Goal: Information Seeking & Learning: Check status

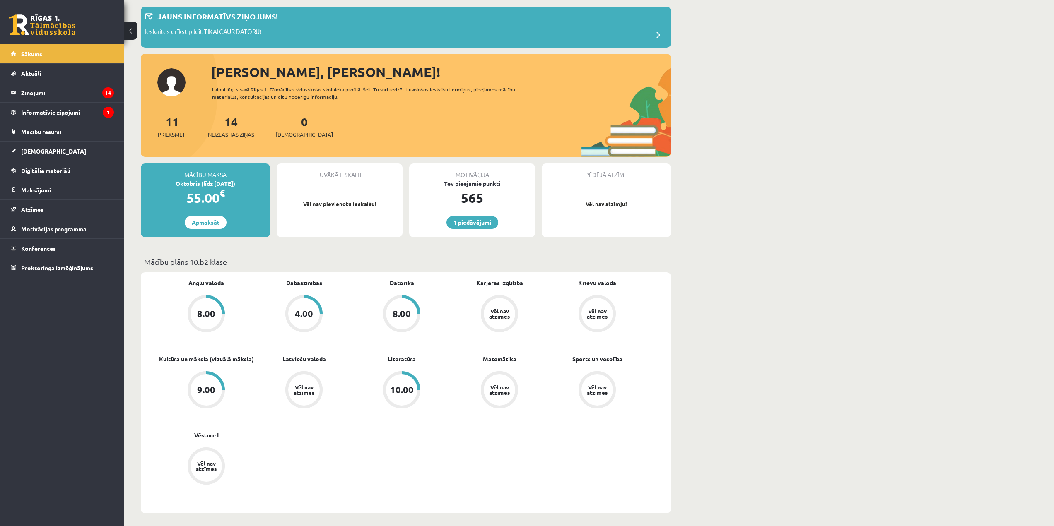
scroll to position [41, 0]
click at [79, 85] on legend "Ziņojumi 14" at bounding box center [67, 92] width 93 height 19
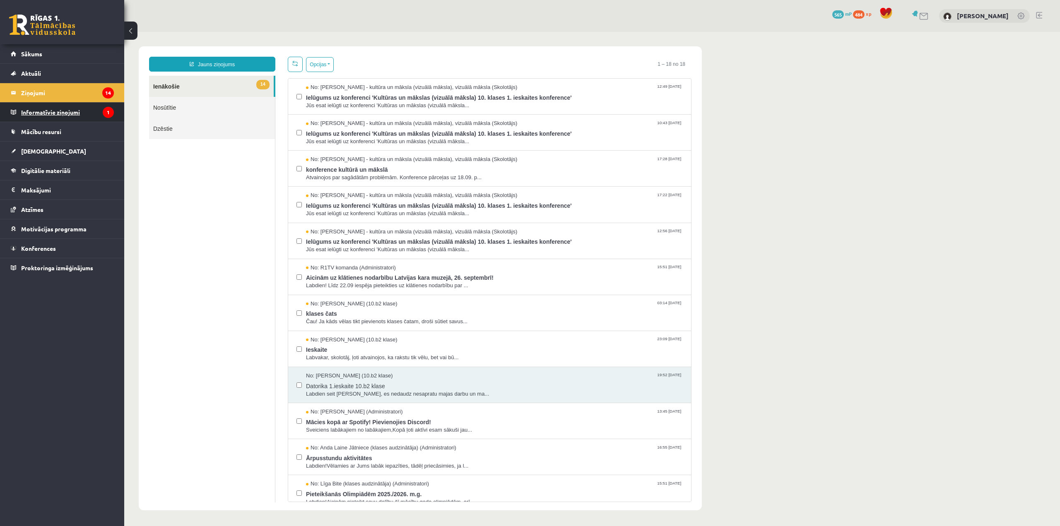
click at [68, 111] on legend "Informatīvie ziņojumi 1" at bounding box center [67, 112] width 93 height 19
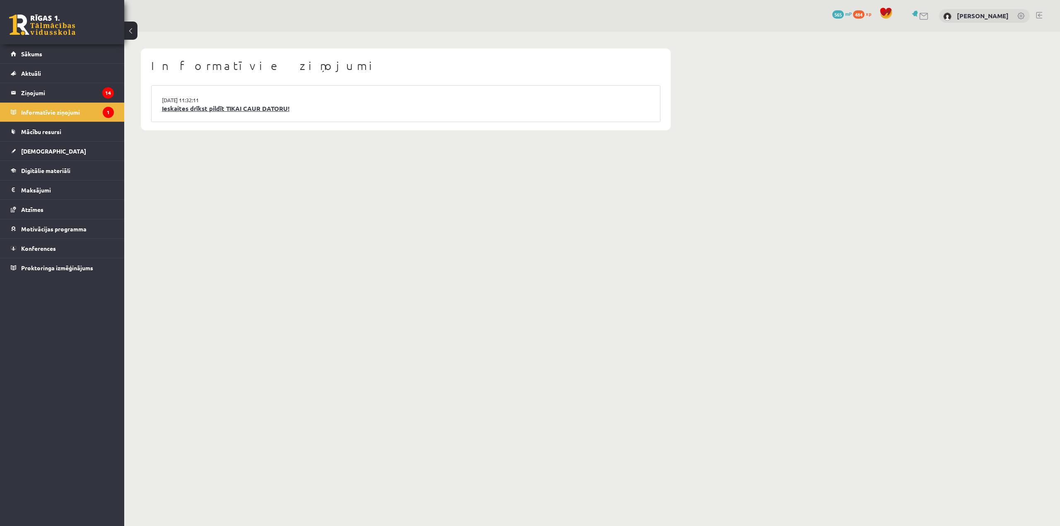
click at [217, 107] on link "Ieskaites drīkst pildīt TIKAI CAUR DATORU!" at bounding box center [406, 109] width 488 height 10
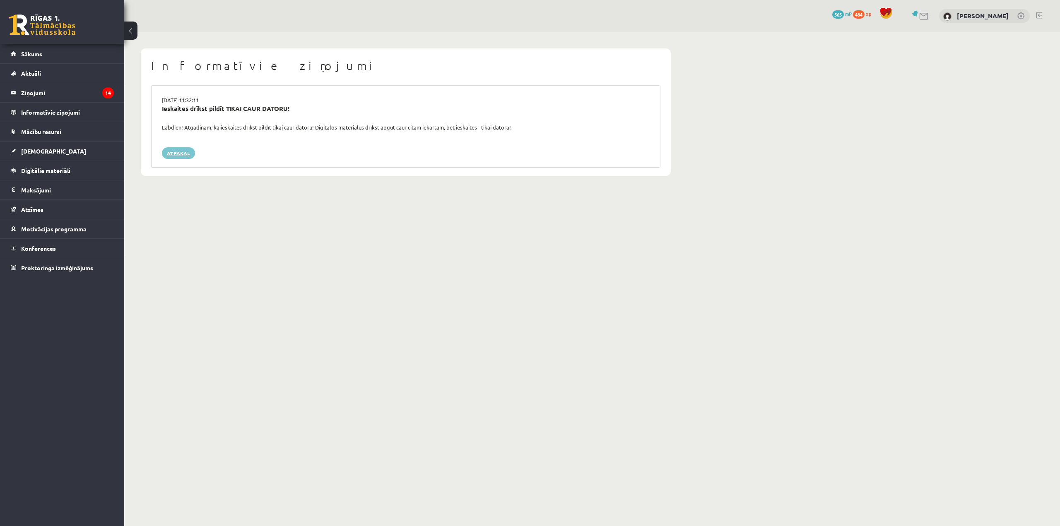
click at [182, 154] on link "Atpakaļ" at bounding box center [178, 153] width 33 height 12
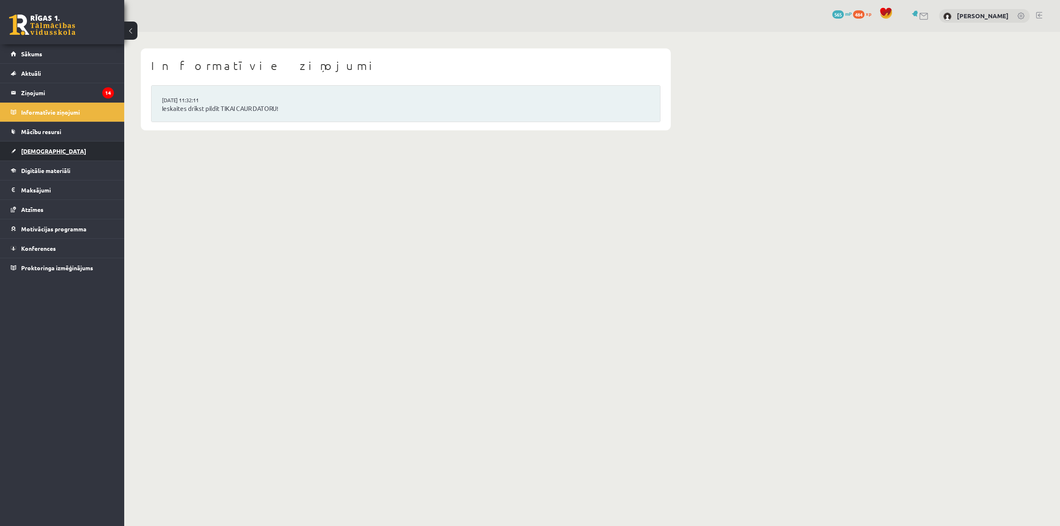
click at [82, 155] on link "[DEMOGRAPHIC_DATA]" at bounding box center [62, 151] width 103 height 19
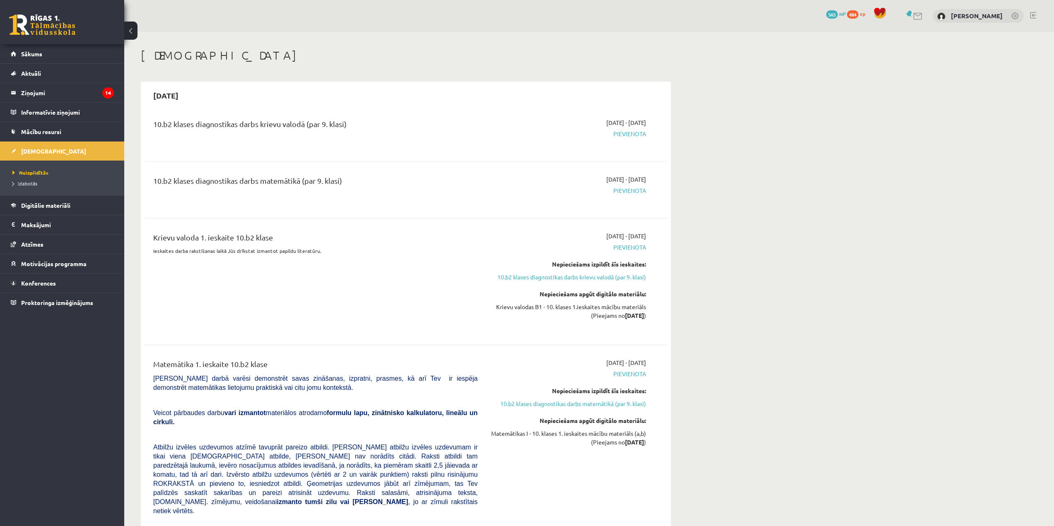
click at [1034, 16] on link at bounding box center [1033, 15] width 6 height 7
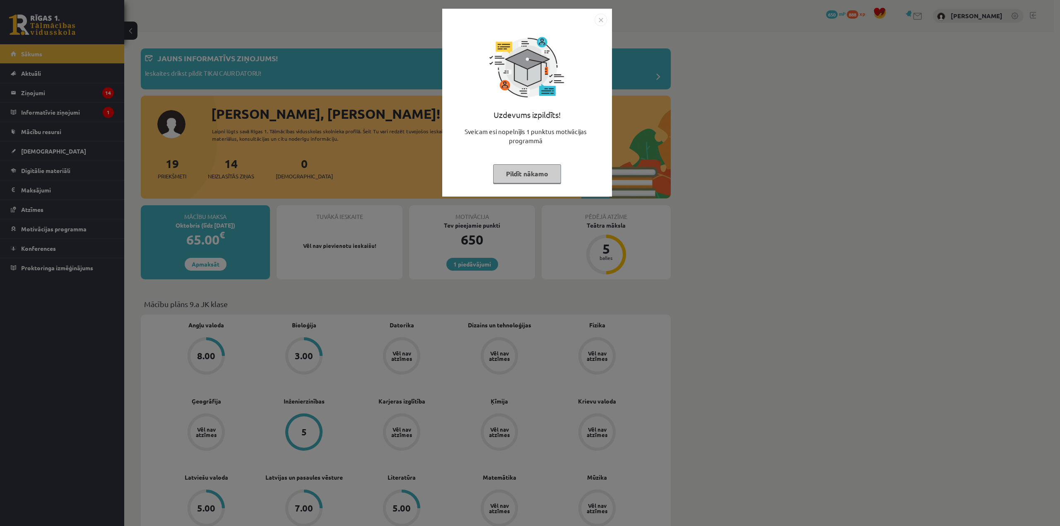
click at [600, 23] on img "Close" at bounding box center [601, 20] width 12 height 12
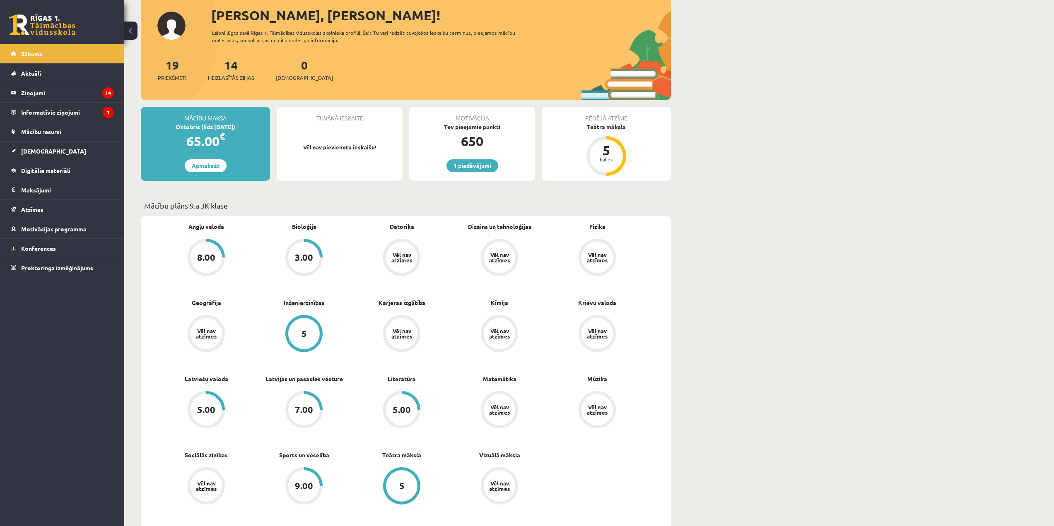
scroll to position [166, 0]
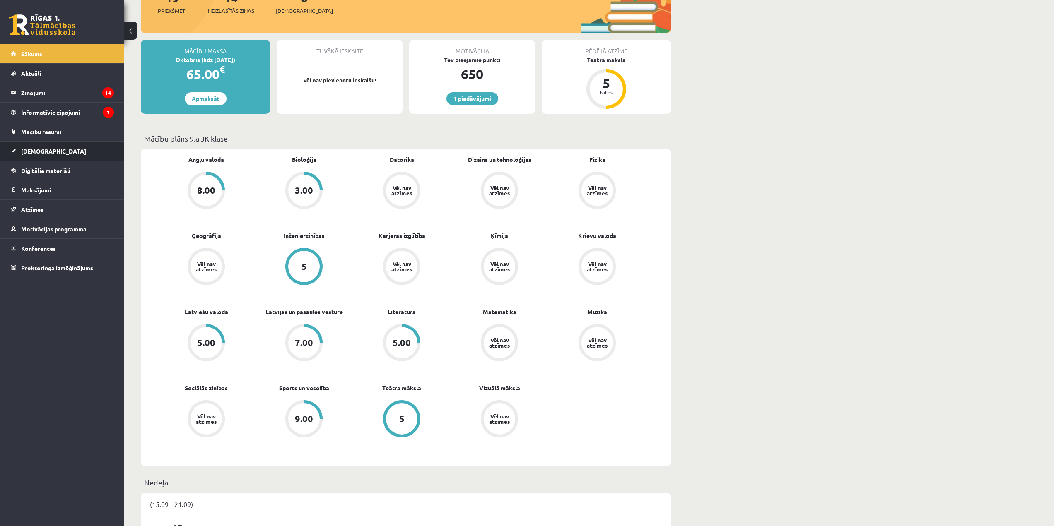
click at [59, 149] on link "[DEMOGRAPHIC_DATA]" at bounding box center [62, 151] width 103 height 19
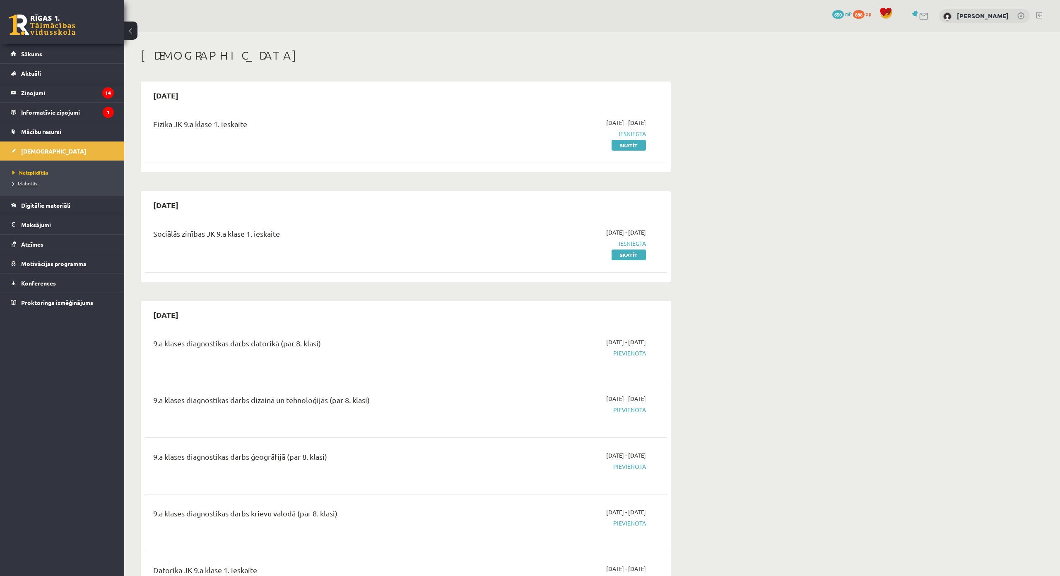
click at [34, 181] on span "Izlabotās" at bounding box center [24, 183] width 25 height 7
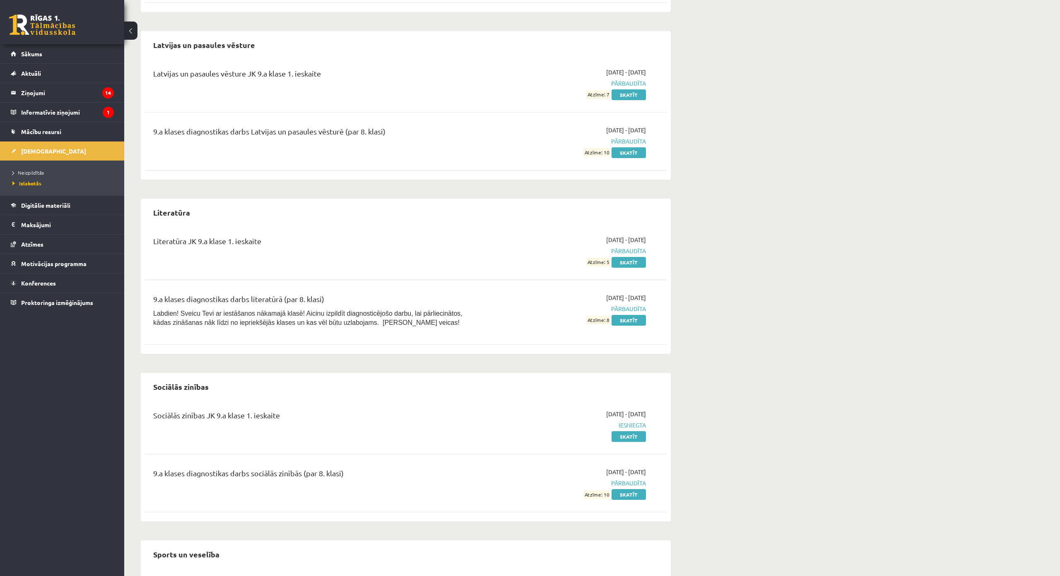
scroll to position [694, 0]
